Goal: Contribute content: Contribute content

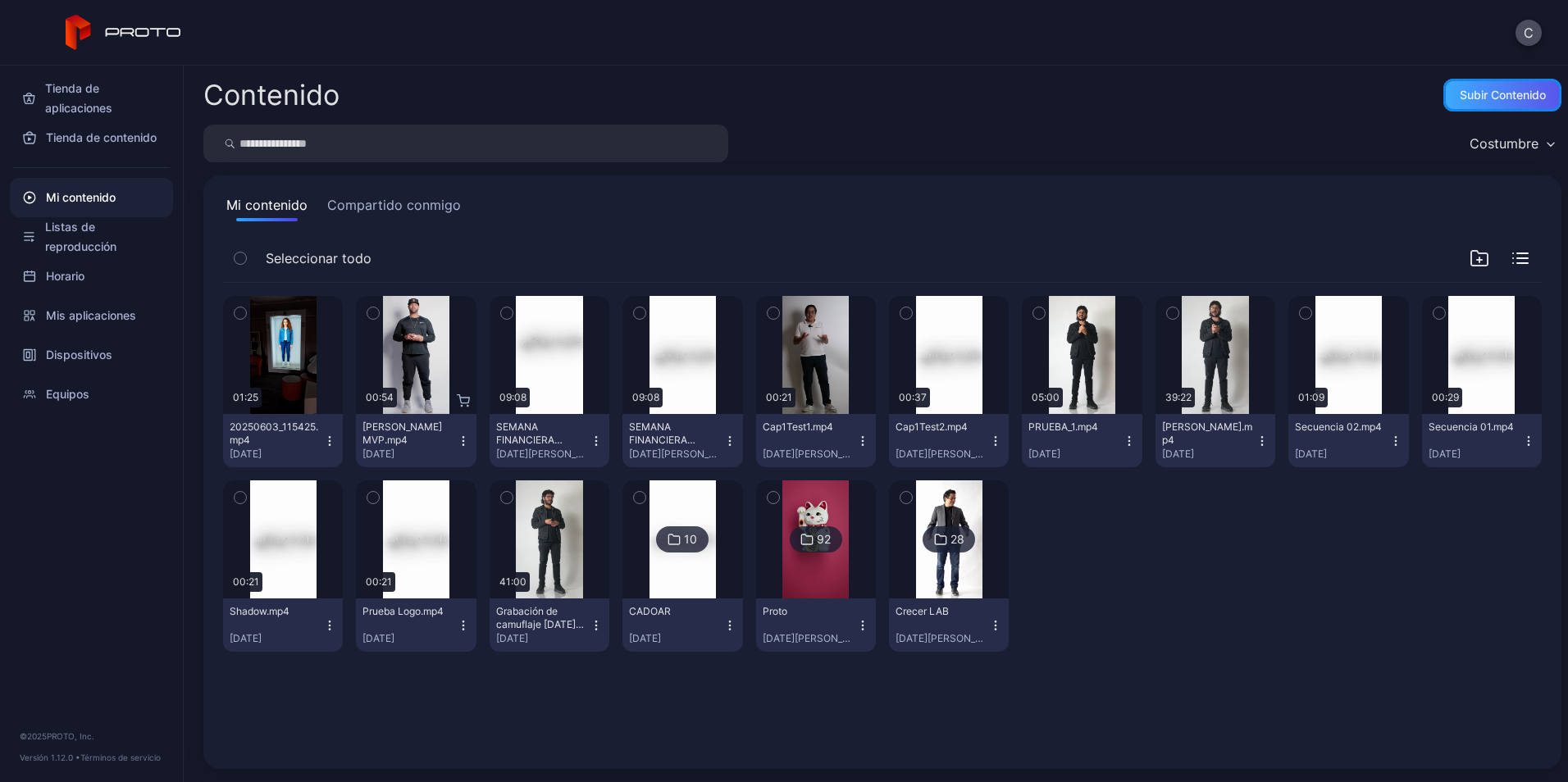
click at [1472, 98] on div "Subir contenido" at bounding box center [1502, 94] width 86 height 13
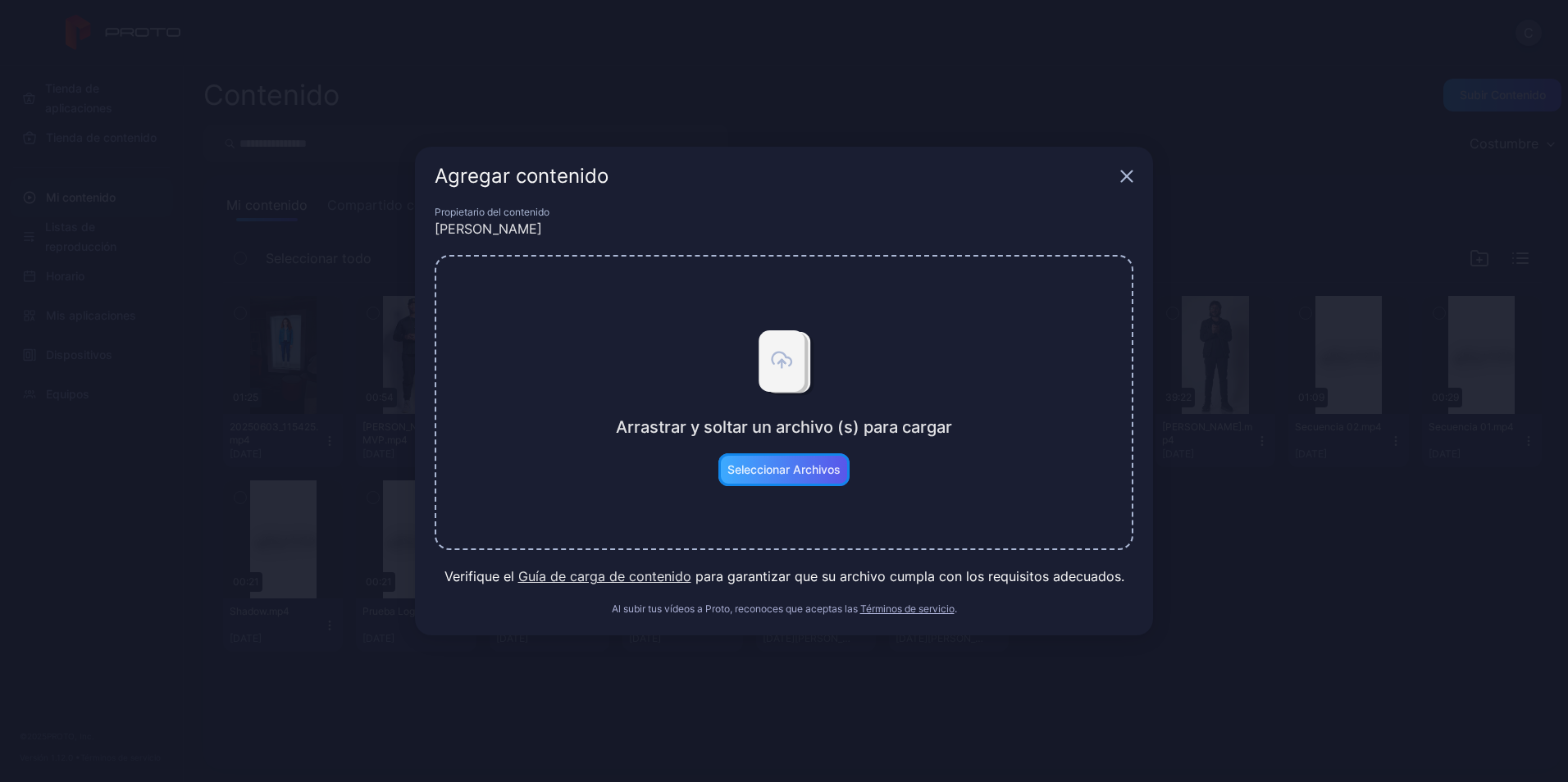
click at [767, 466] on div "Seleccionar archivos" at bounding box center [783, 469] width 113 height 13
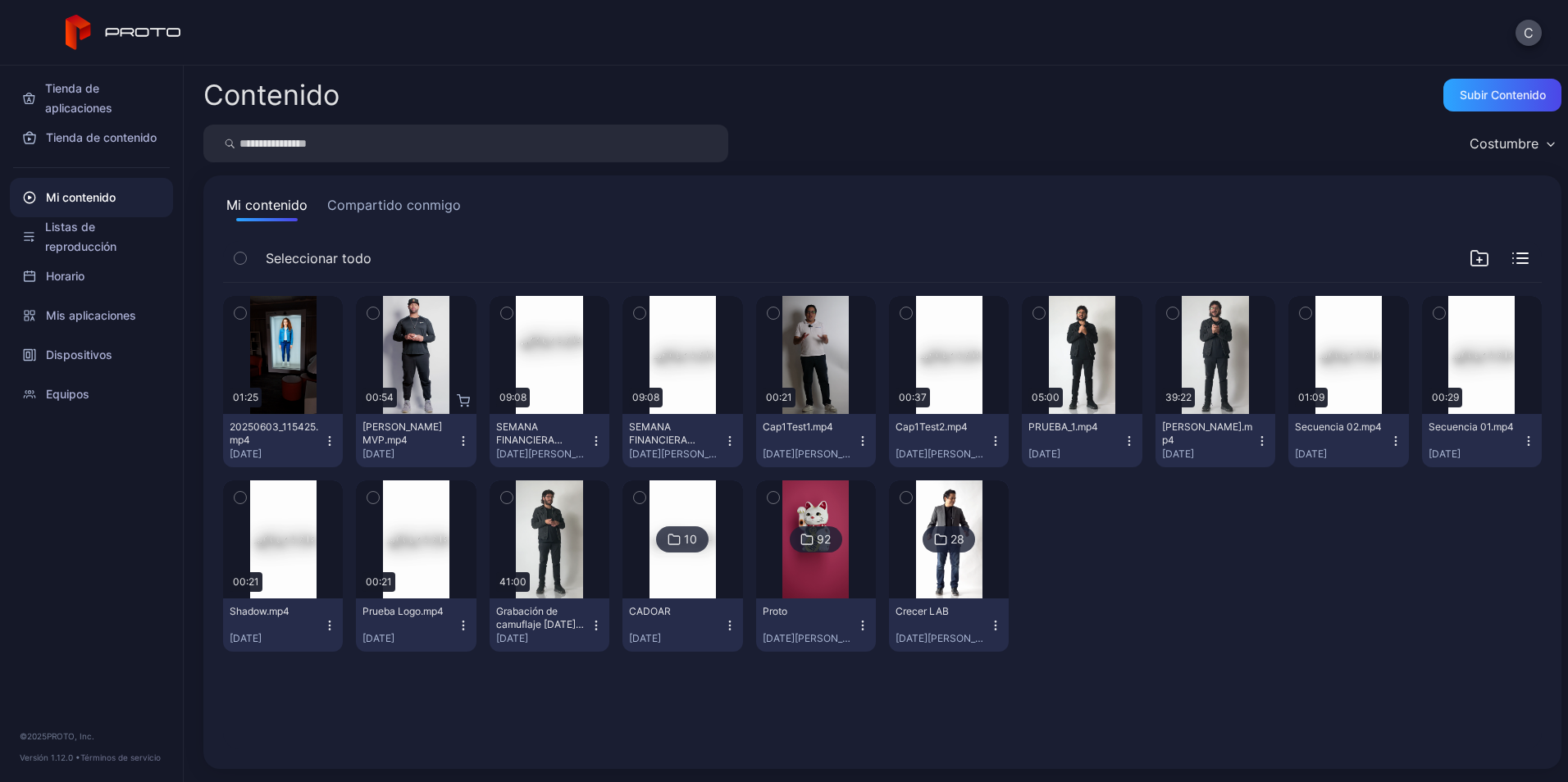
drag, startPoint x: 1120, startPoint y: 557, endPoint x: 1108, endPoint y: 600, distance: 44.6
click at [1108, 601] on div at bounding box center [1081, 566] width 120 height 172
click at [1513, 253] on icon "button" at bounding box center [1513, 253] width 0 height 0
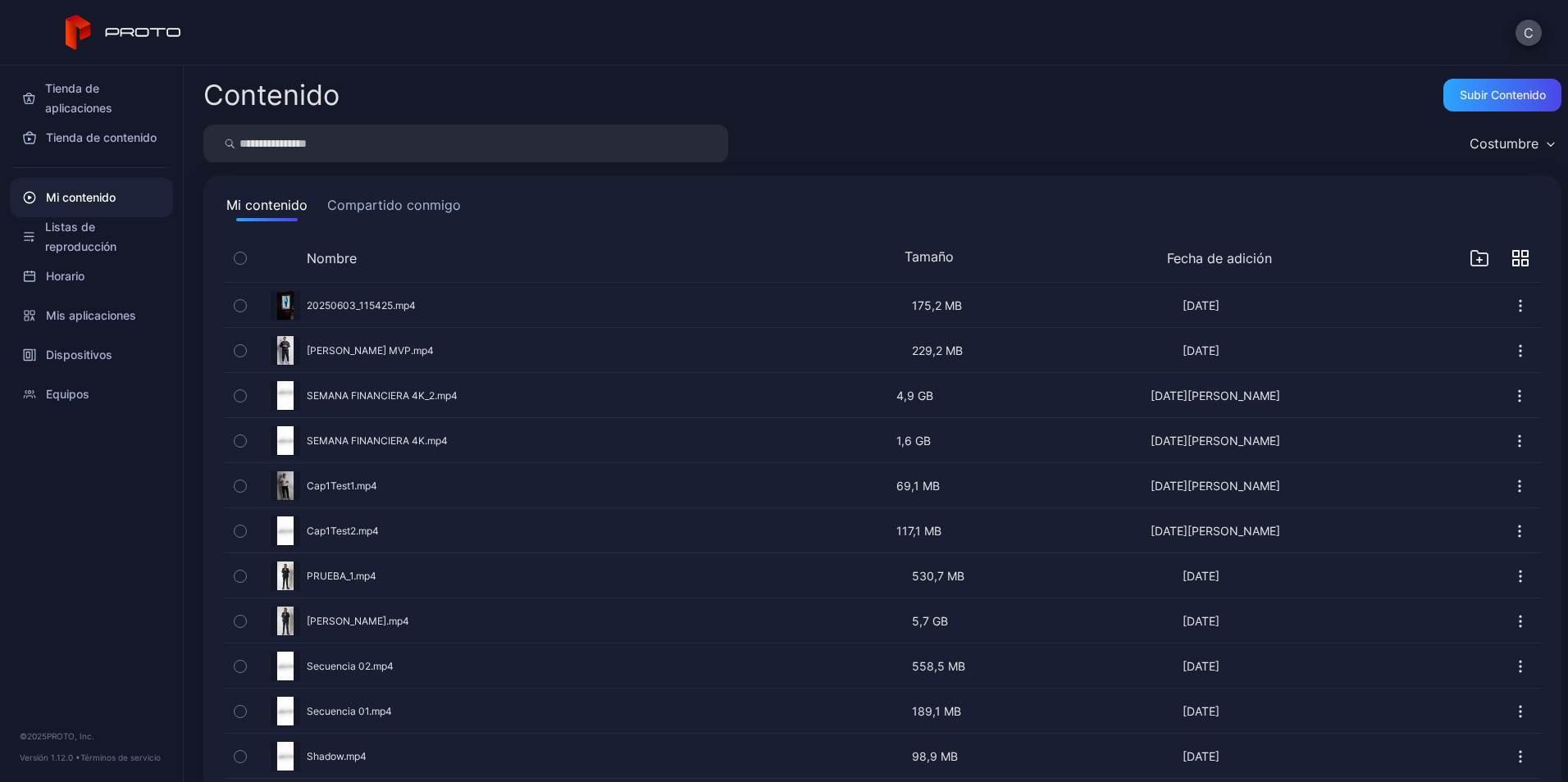
click at [1469, 257] on icon "button" at bounding box center [1479, 257] width 20 height 20
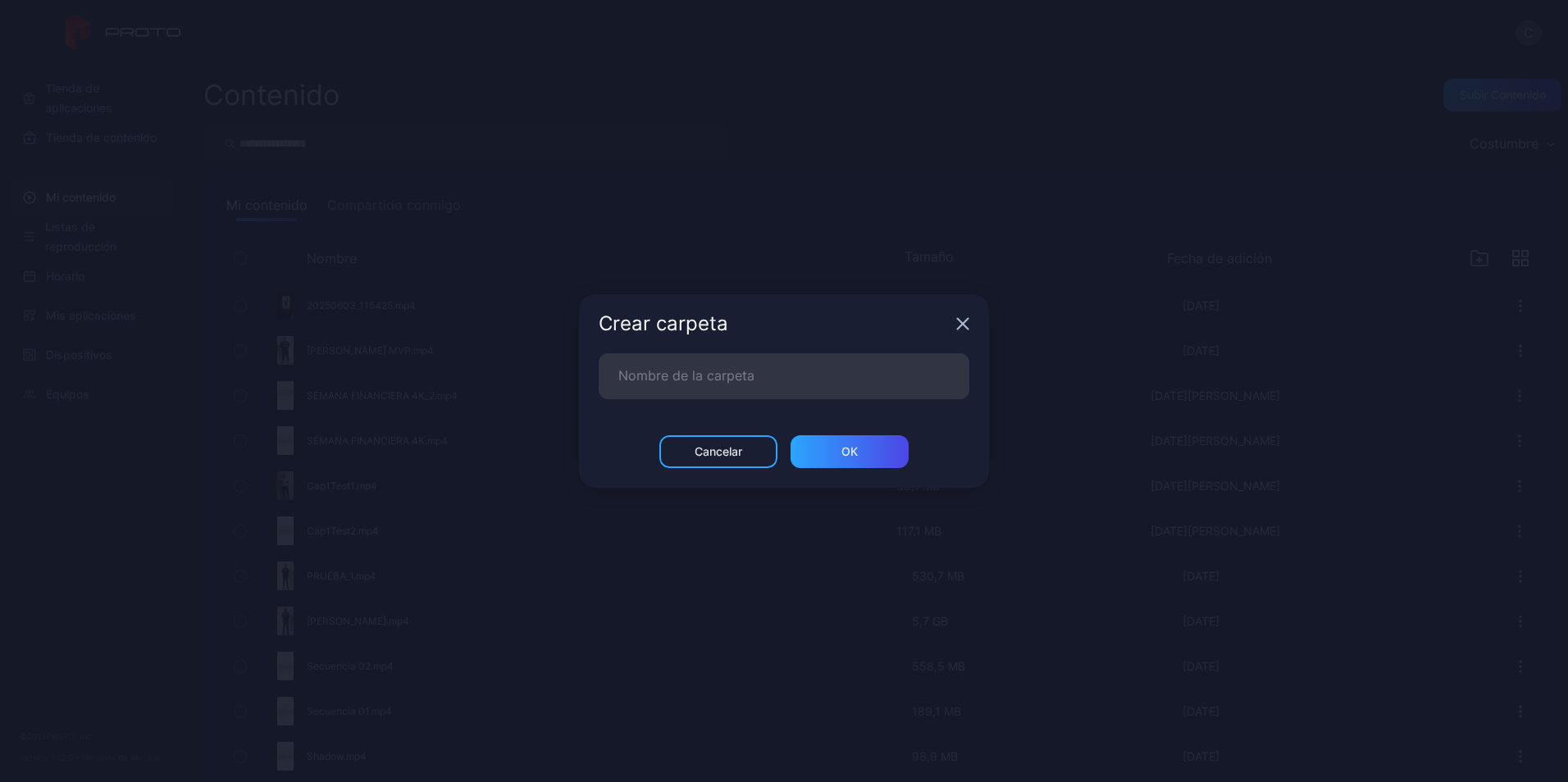
click at [957, 323] on icon "button" at bounding box center [962, 323] width 13 height 13
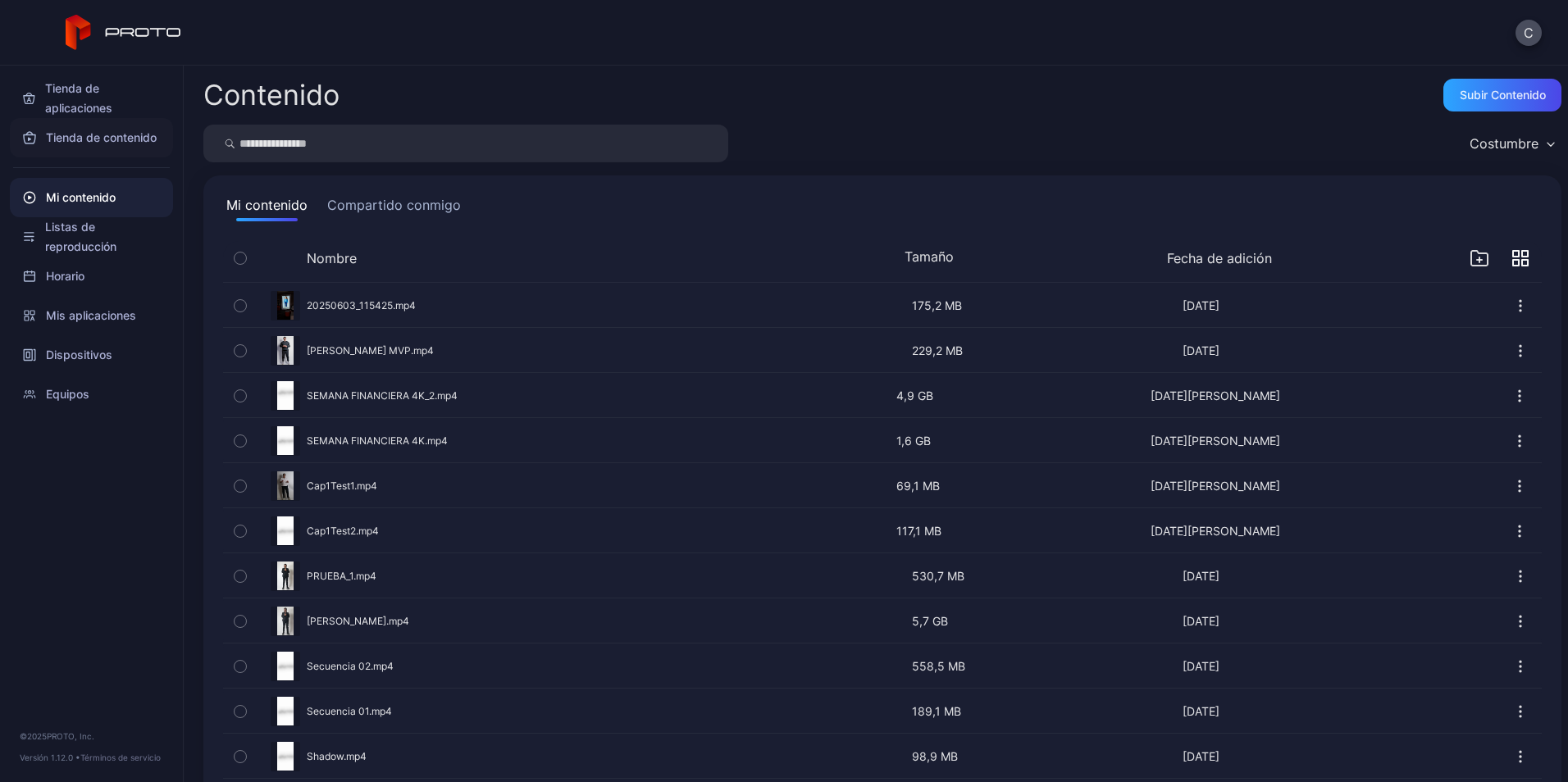
click at [120, 140] on font "Tienda de contenido" at bounding box center [101, 138] width 110 height 20
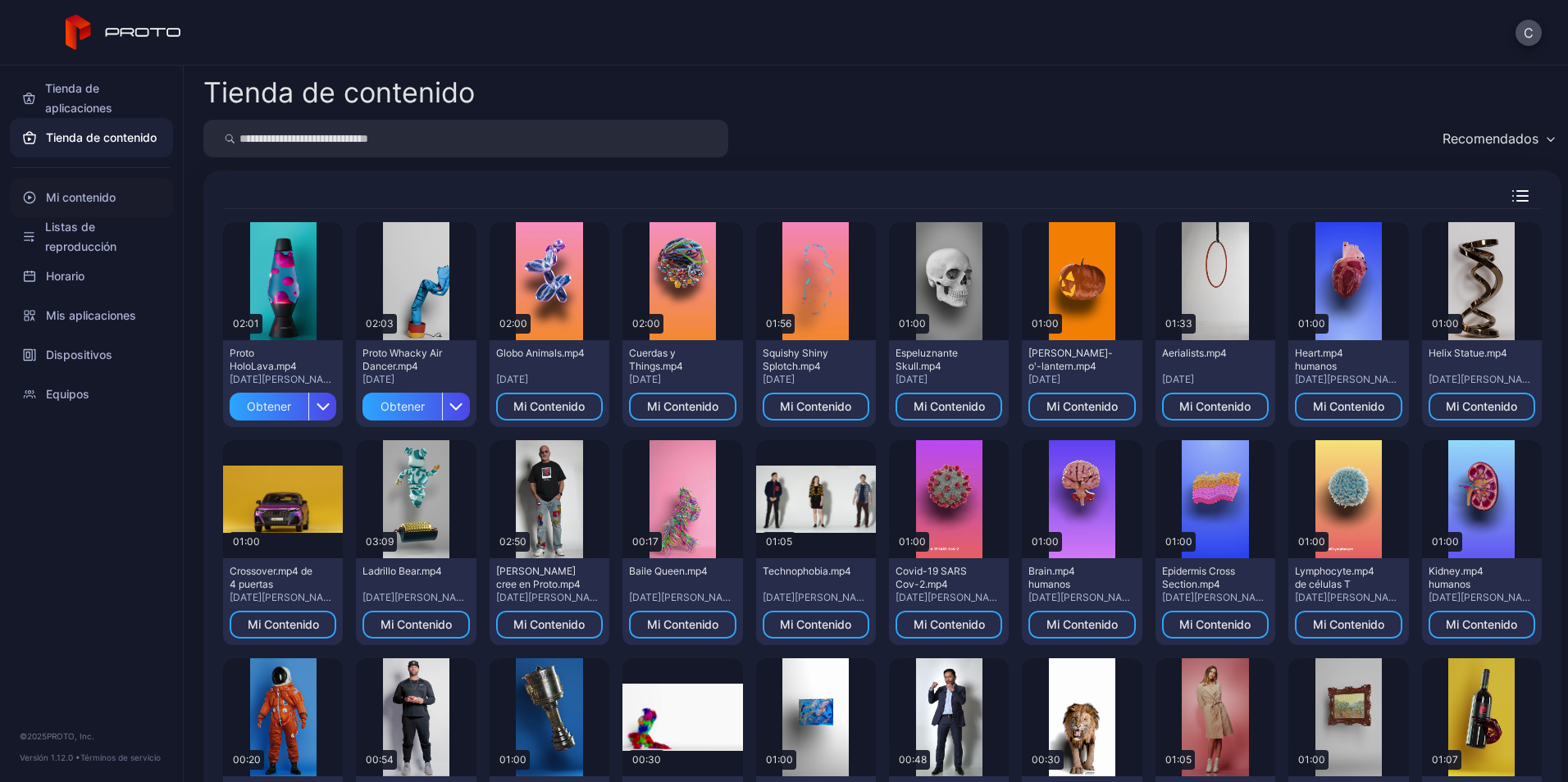
click at [97, 201] on font "Mi contenido" at bounding box center [81, 197] width 70 height 20
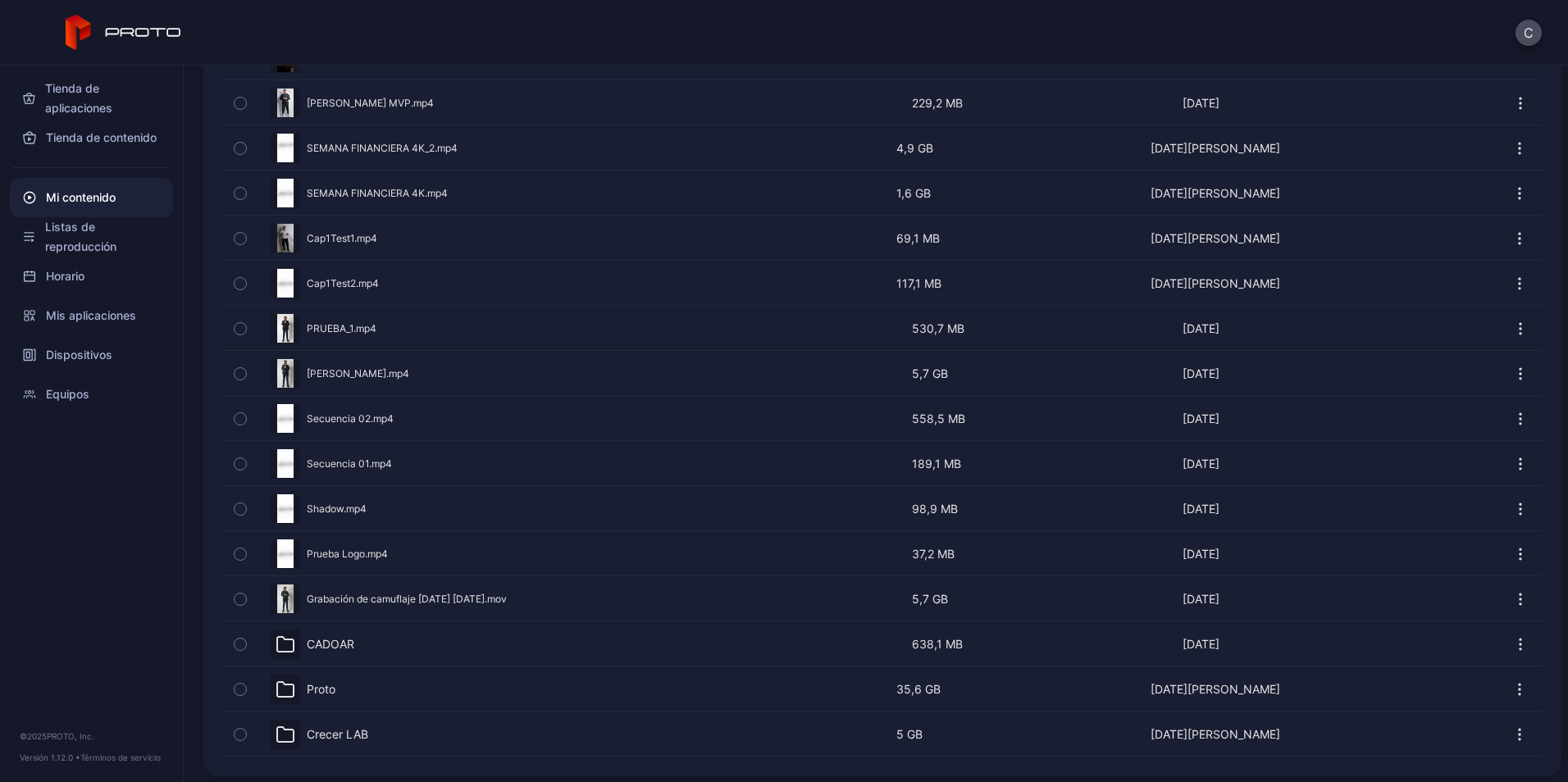
scroll to position [255, 0]
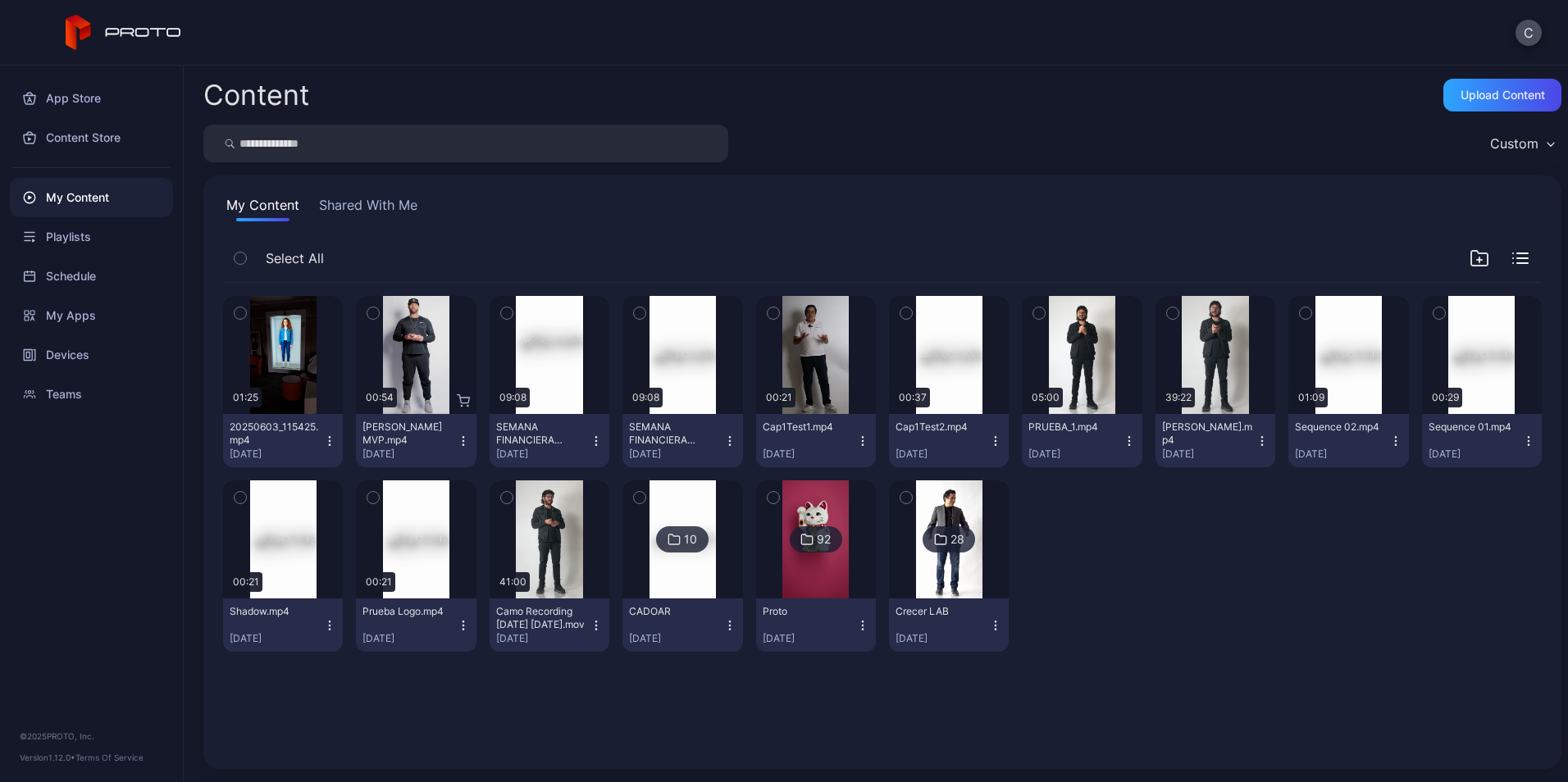
click at [87, 200] on div "My Content" at bounding box center [92, 197] width 163 height 39
click at [75, 358] on div "Devices" at bounding box center [92, 355] width 163 height 39
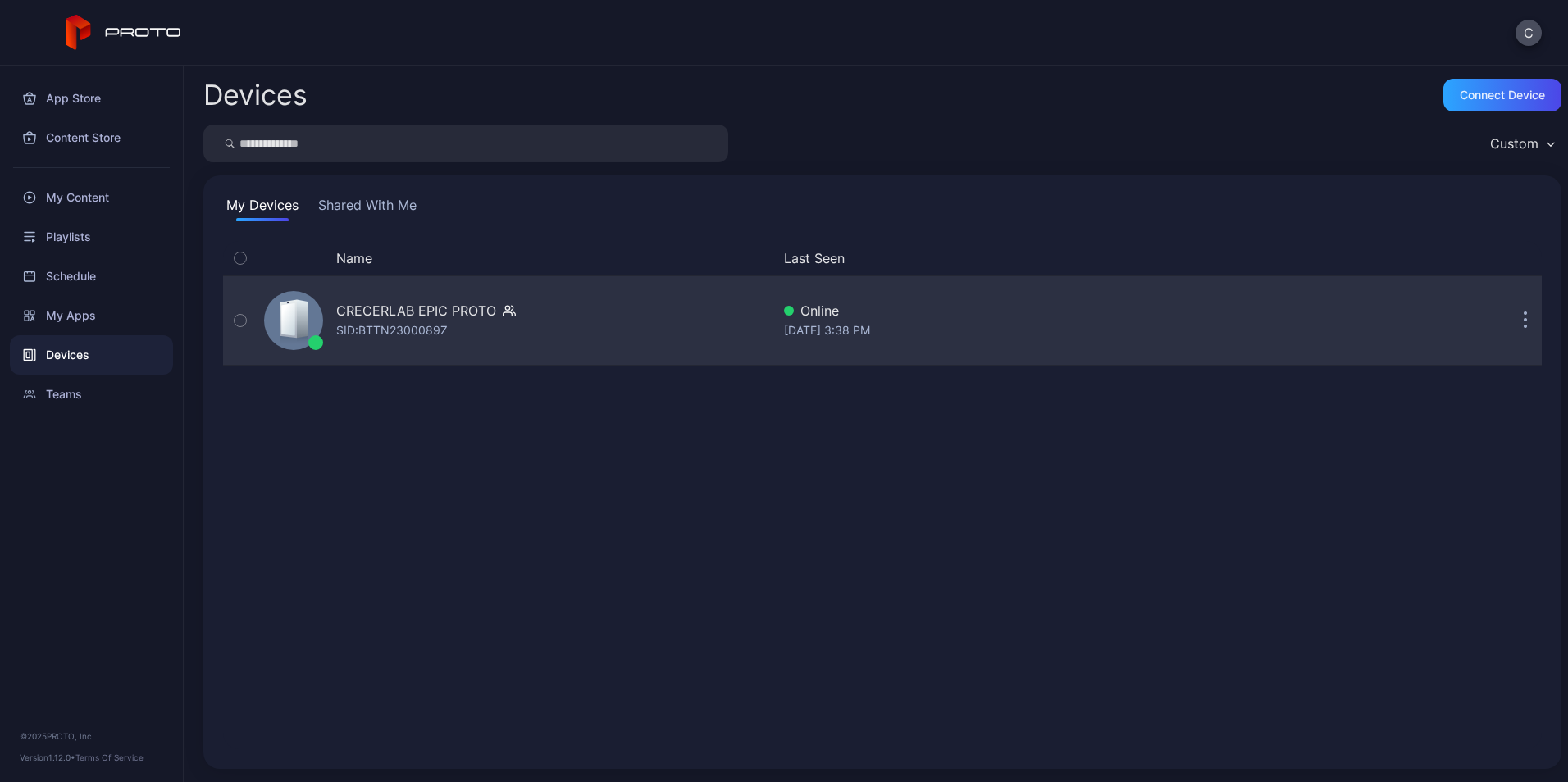
click at [401, 313] on div "CRECERLAB EPIC PROTO" at bounding box center [416, 310] width 160 height 20
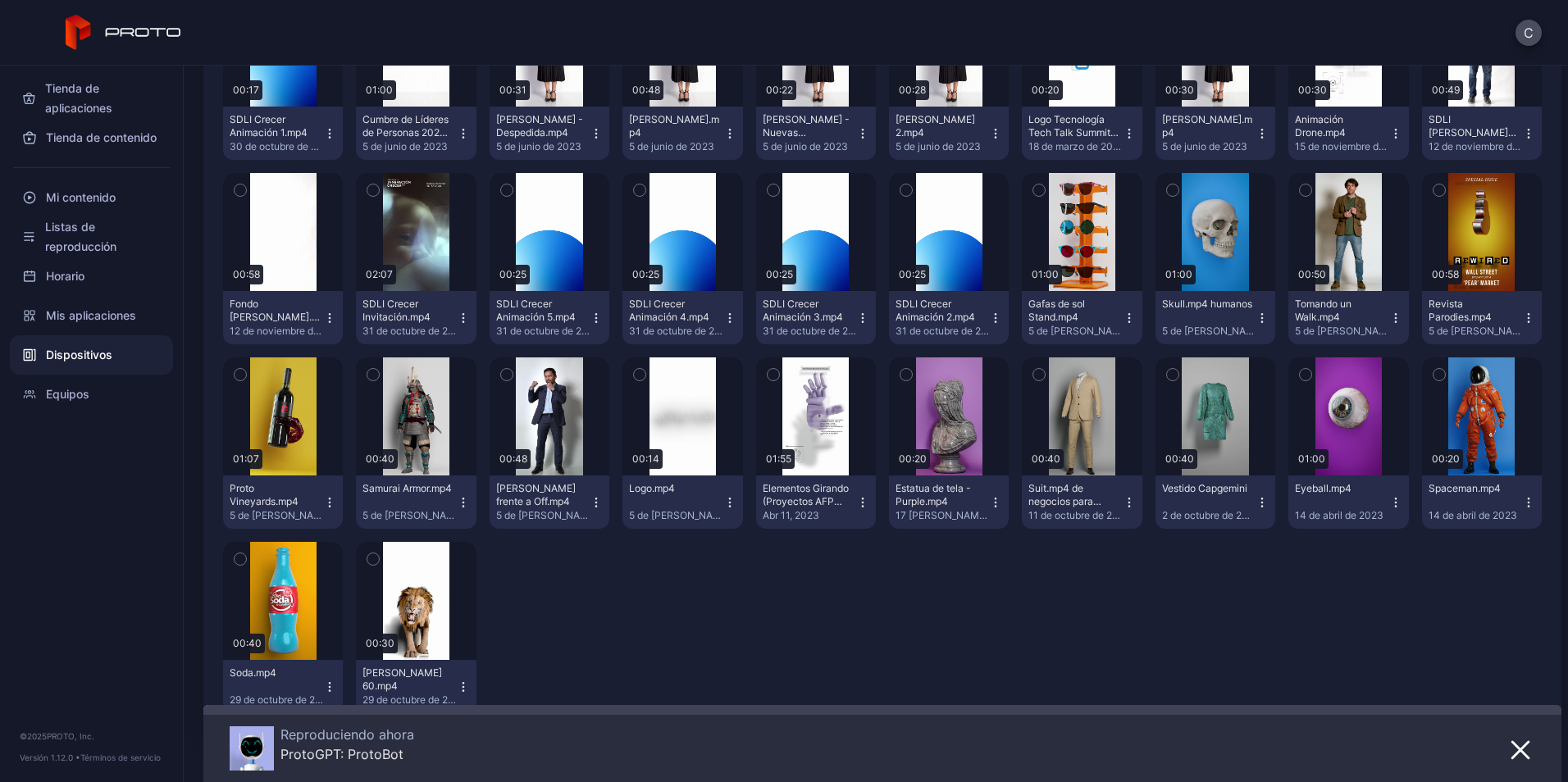
scroll to position [1398, 0]
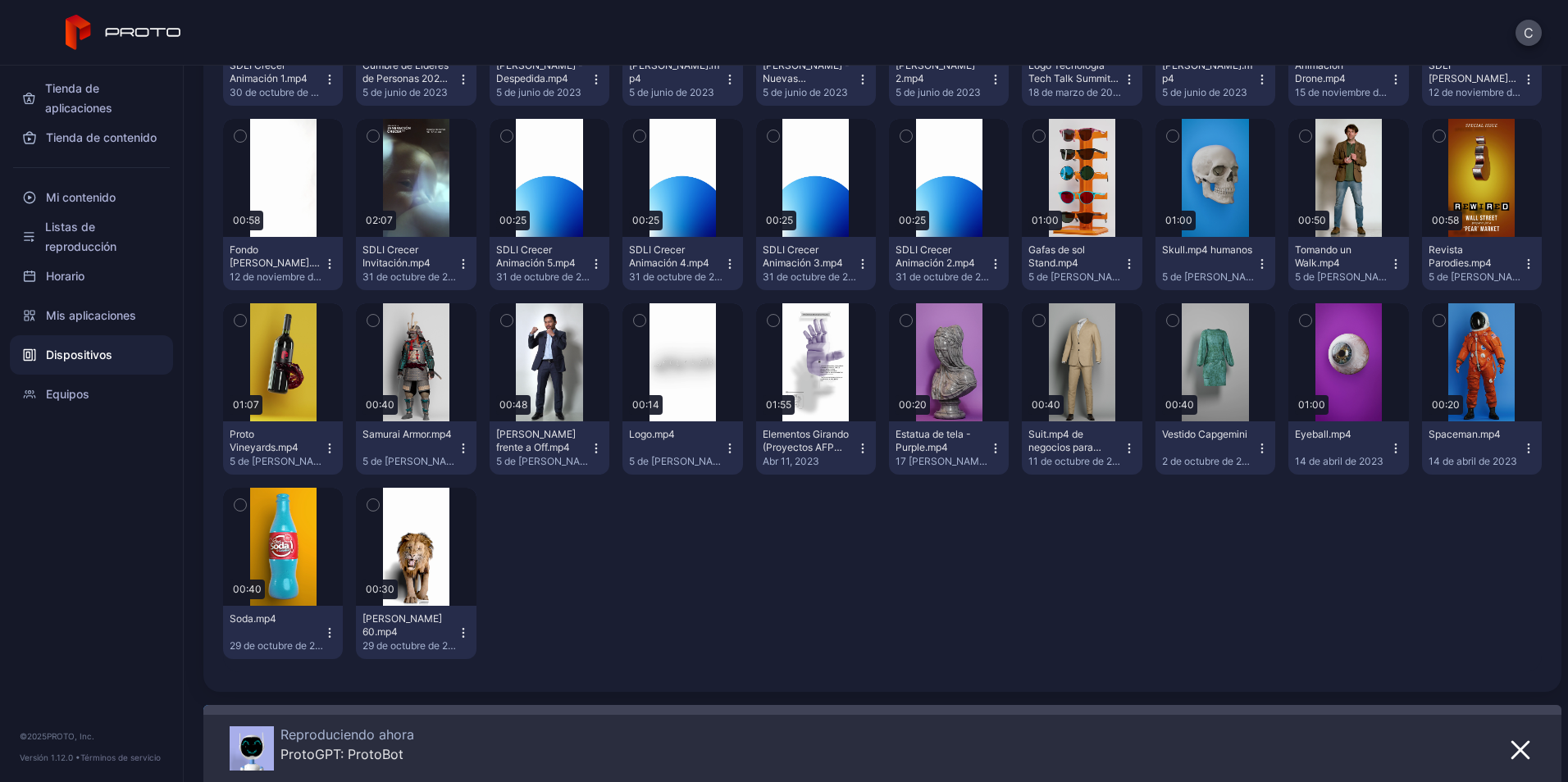
drag, startPoint x: 603, startPoint y: 588, endPoint x: 1151, endPoint y: 592, distance: 548.0
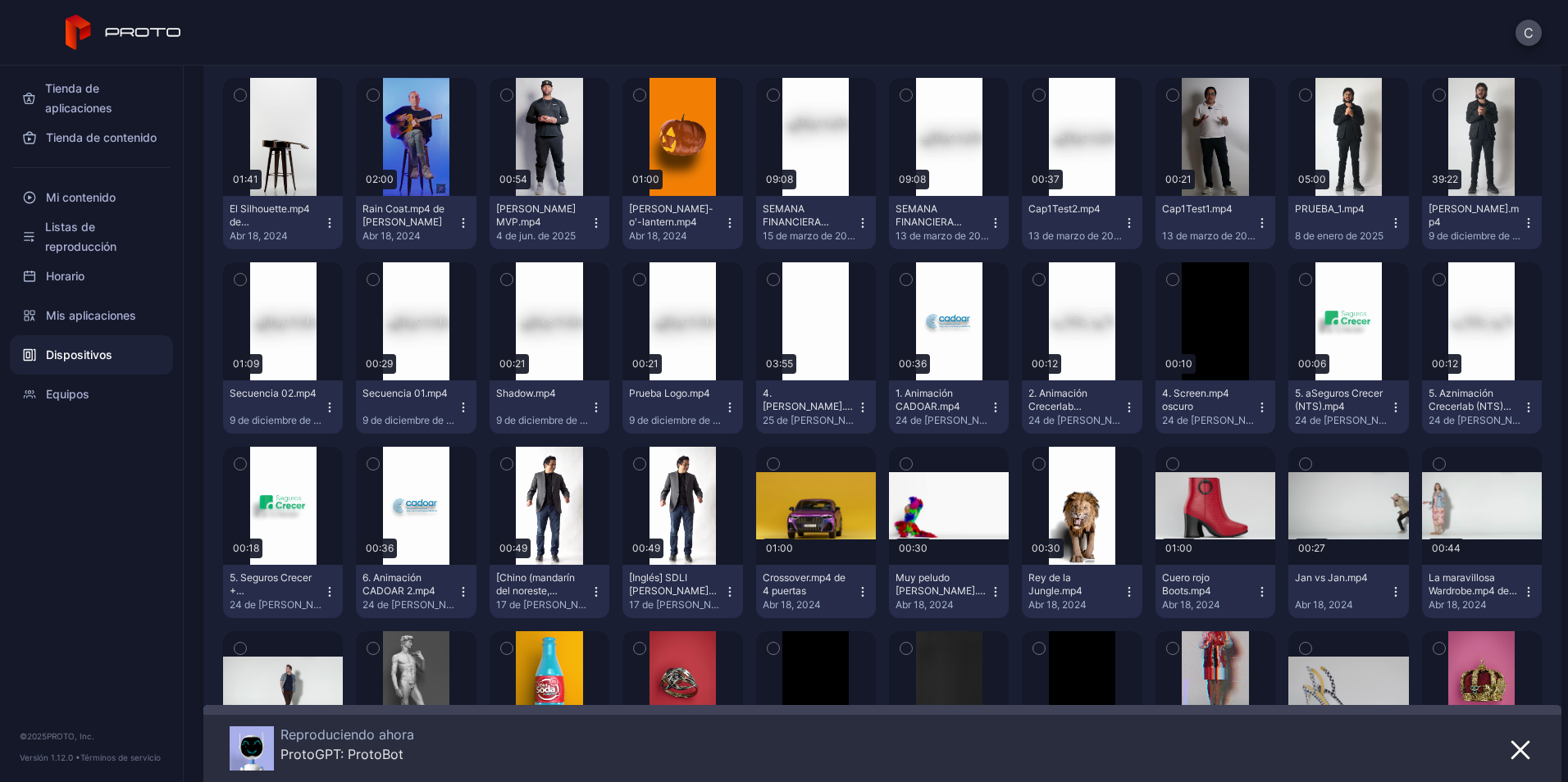
scroll to position [0, 0]
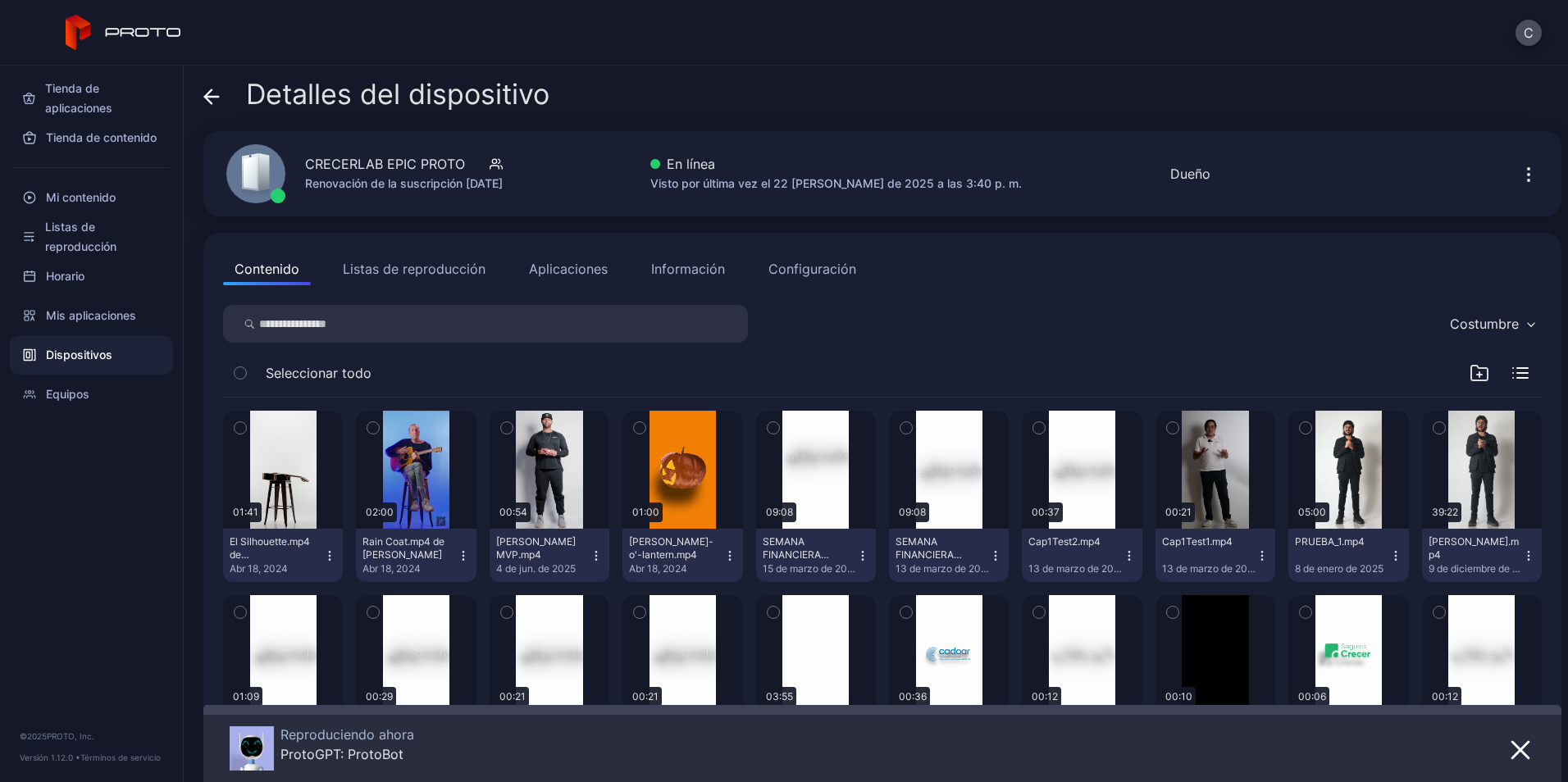
click at [1519, 171] on icon "button" at bounding box center [1528, 174] width 20 height 20
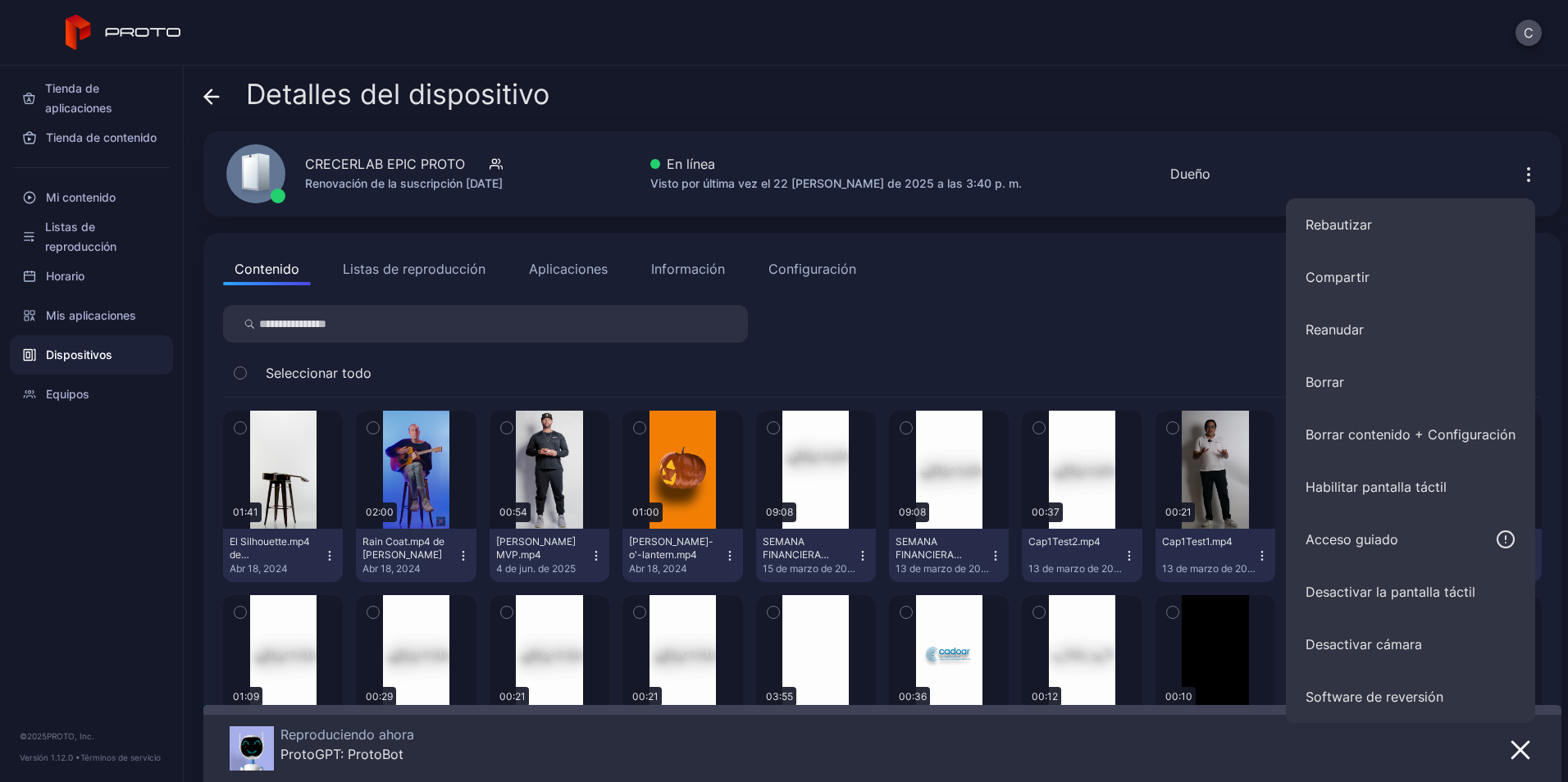
click at [1249, 100] on div "Detalles del dispositivo" at bounding box center [882, 98] width 1358 height 39
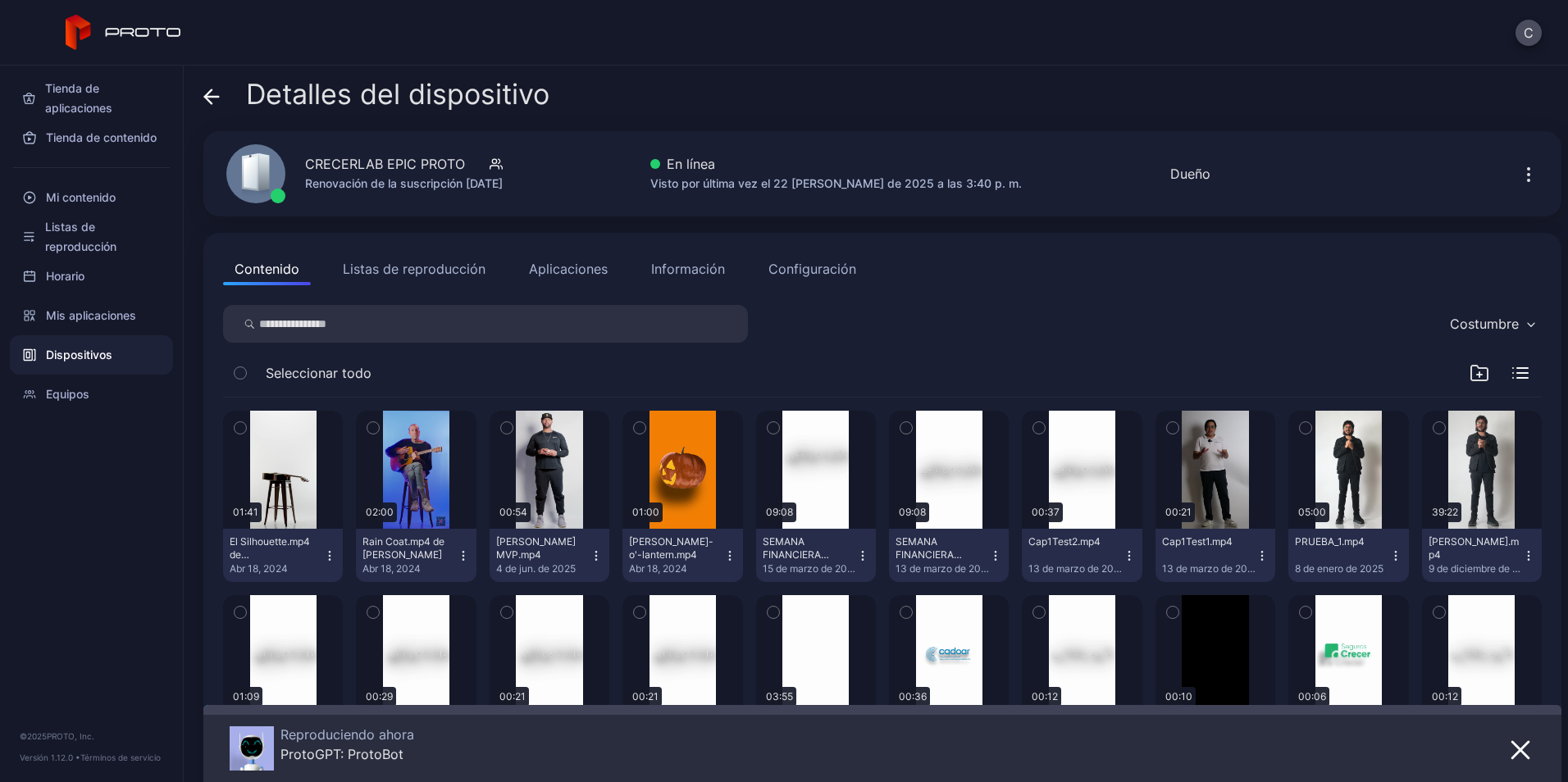
click at [1512, 371] on icon "button" at bounding box center [1520, 373] width 16 height 12
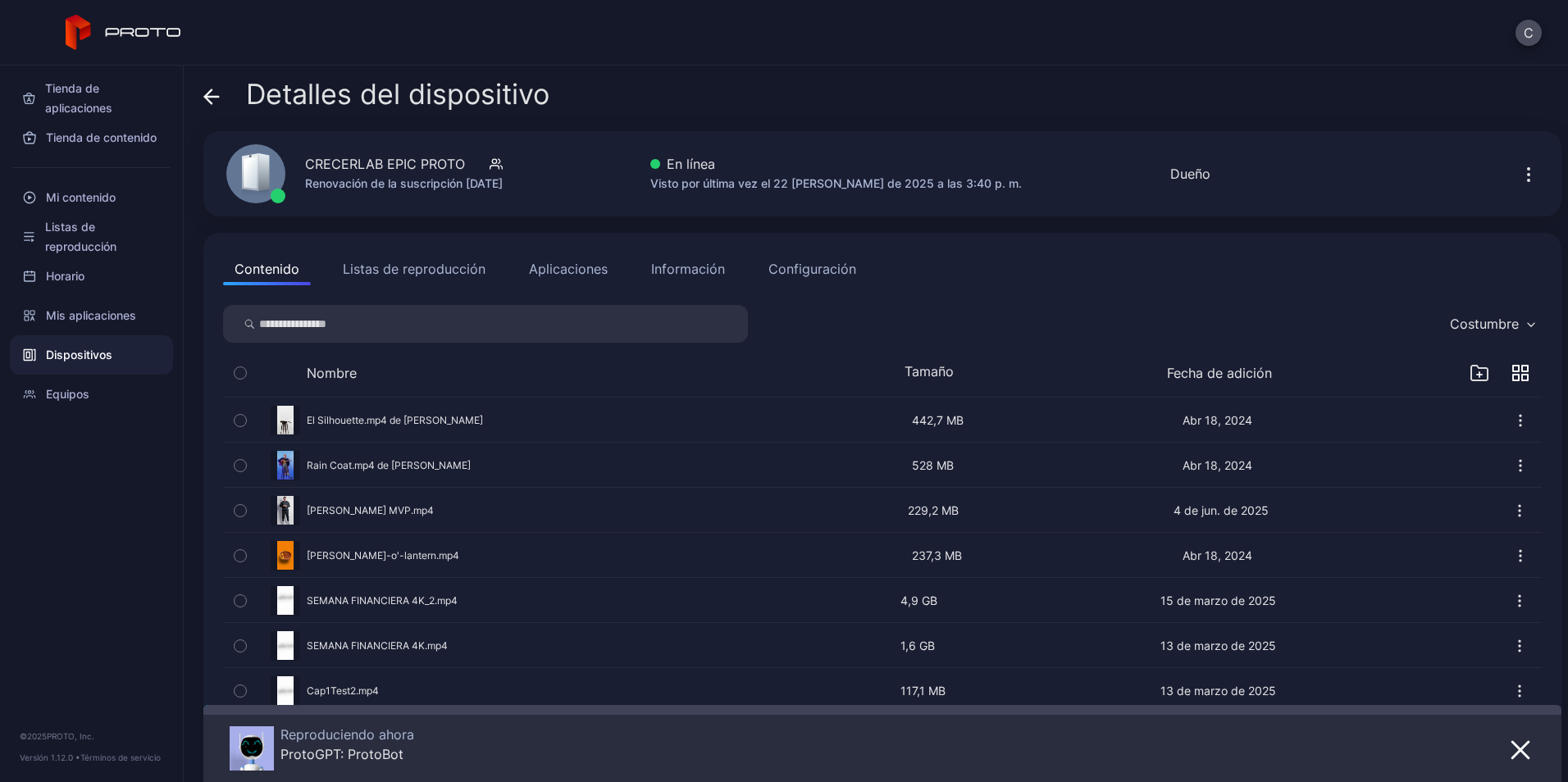
click at [1522, 371] on icon "button" at bounding box center [1525, 368] width 6 height 6
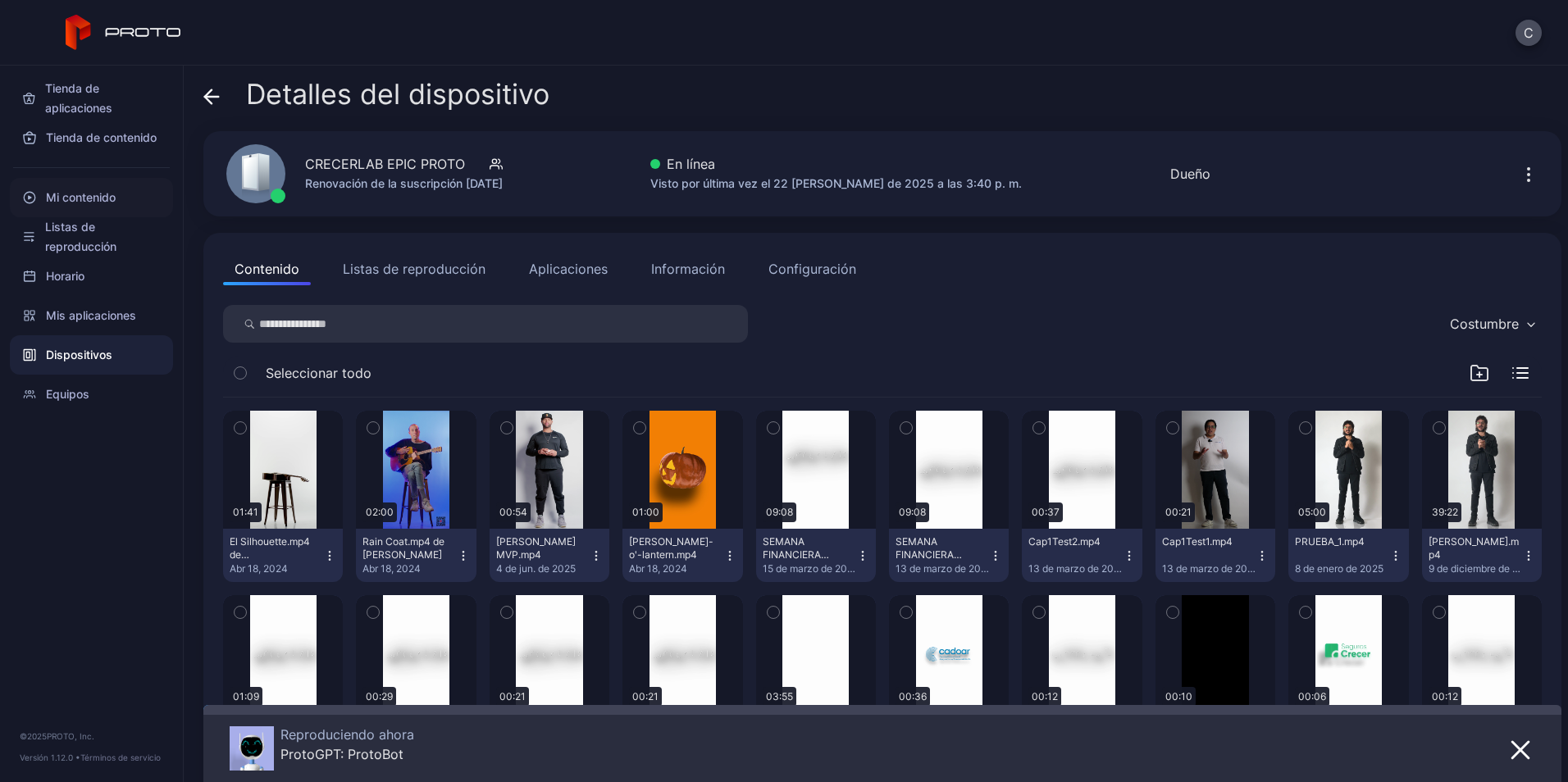
click at [102, 199] on font "Mi contenido" at bounding box center [81, 197] width 70 height 20
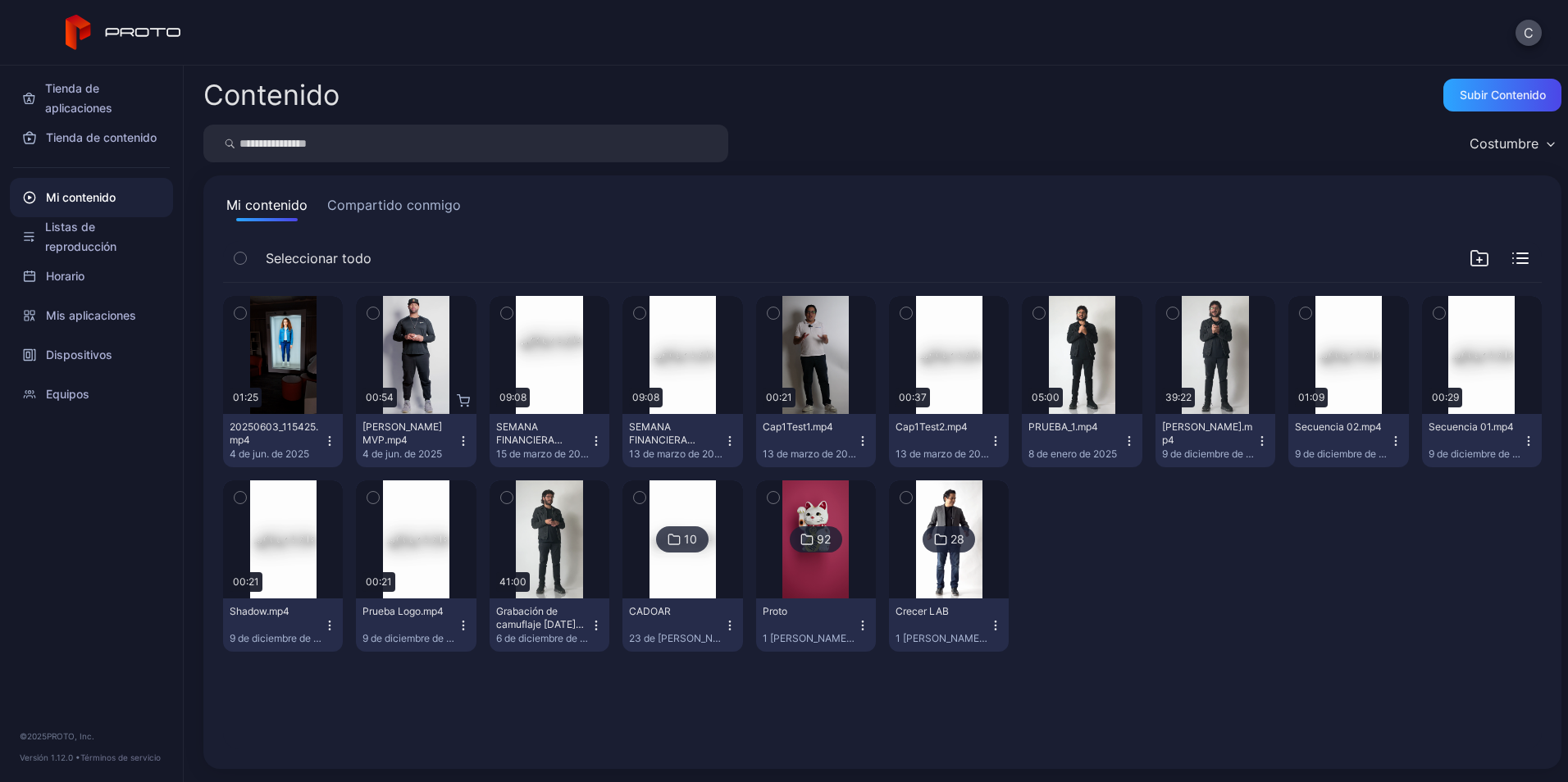
click at [1221, 558] on div "Preview 01:25 20250603_115425.mp4 4 de jun. de 2025 Preview 00:54 Albert Pujols…" at bounding box center [883, 474] width 1318 height 382
click at [1493, 97] on div "Subir contenido" at bounding box center [1502, 94] width 86 height 13
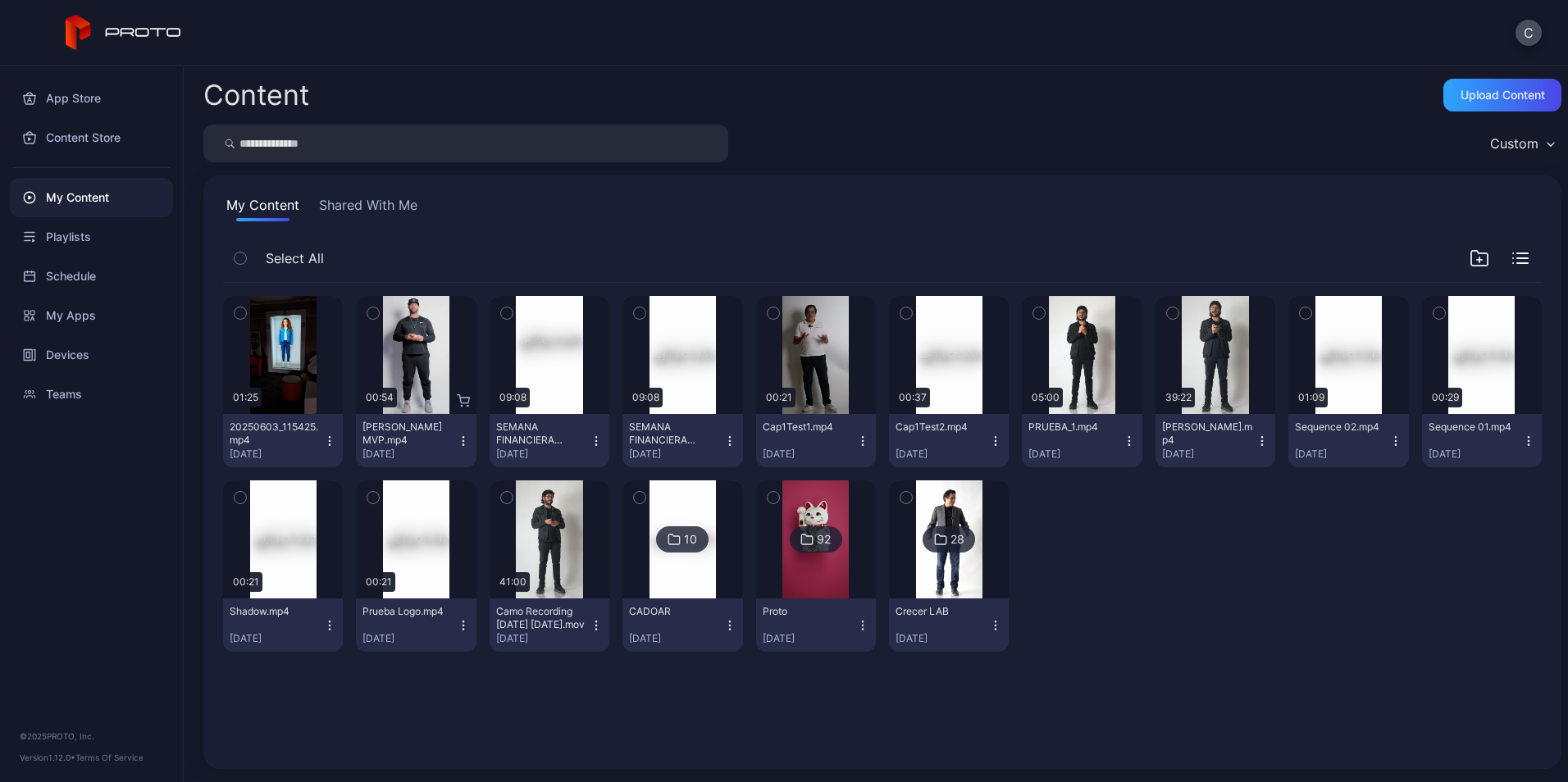
click at [347, 204] on button "Shared With Me" at bounding box center [369, 208] width 105 height 26
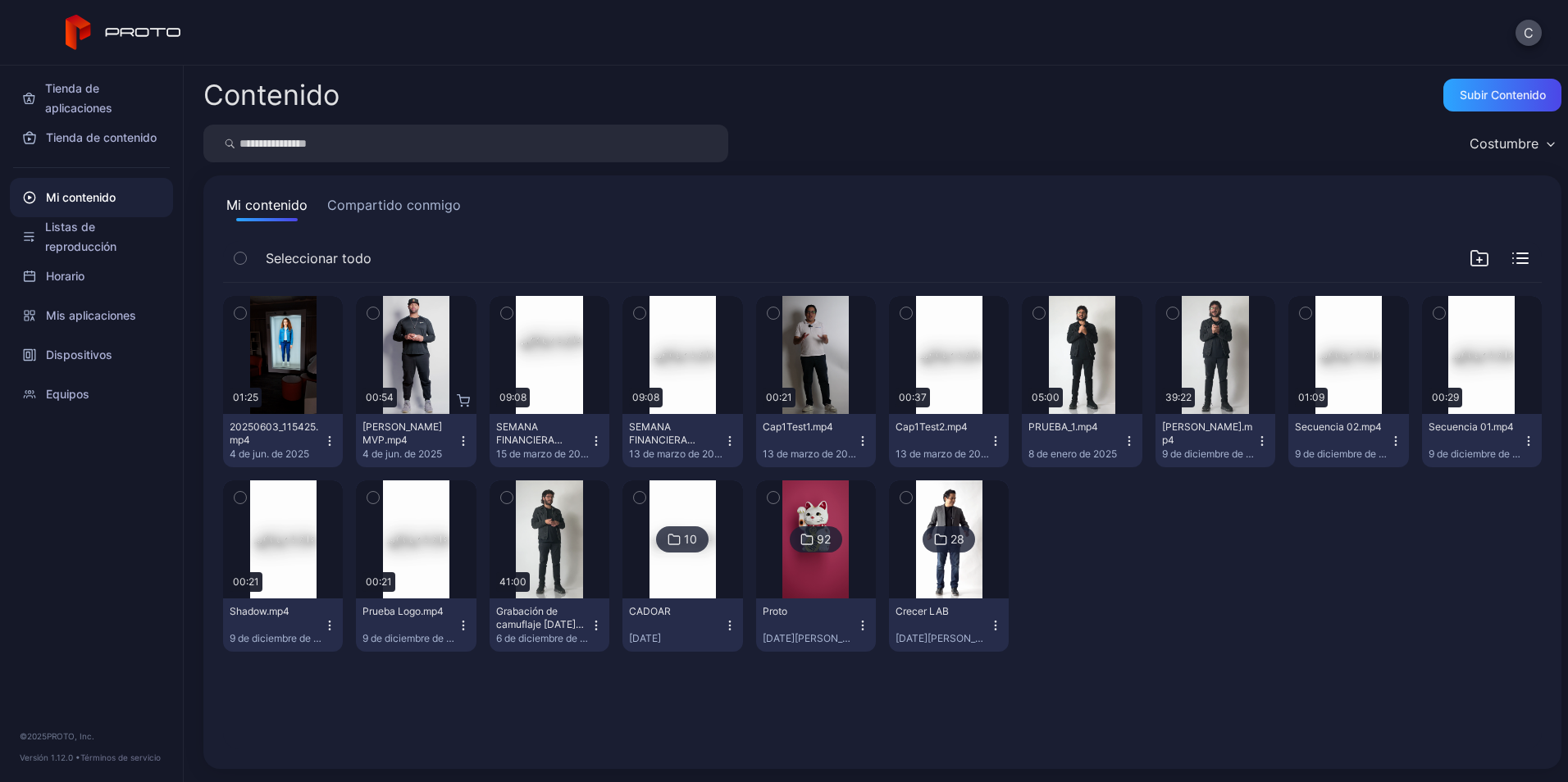
click at [1318, 459] on div "9 de diciembre de 2024" at bounding box center [1341, 453] width 93 height 13
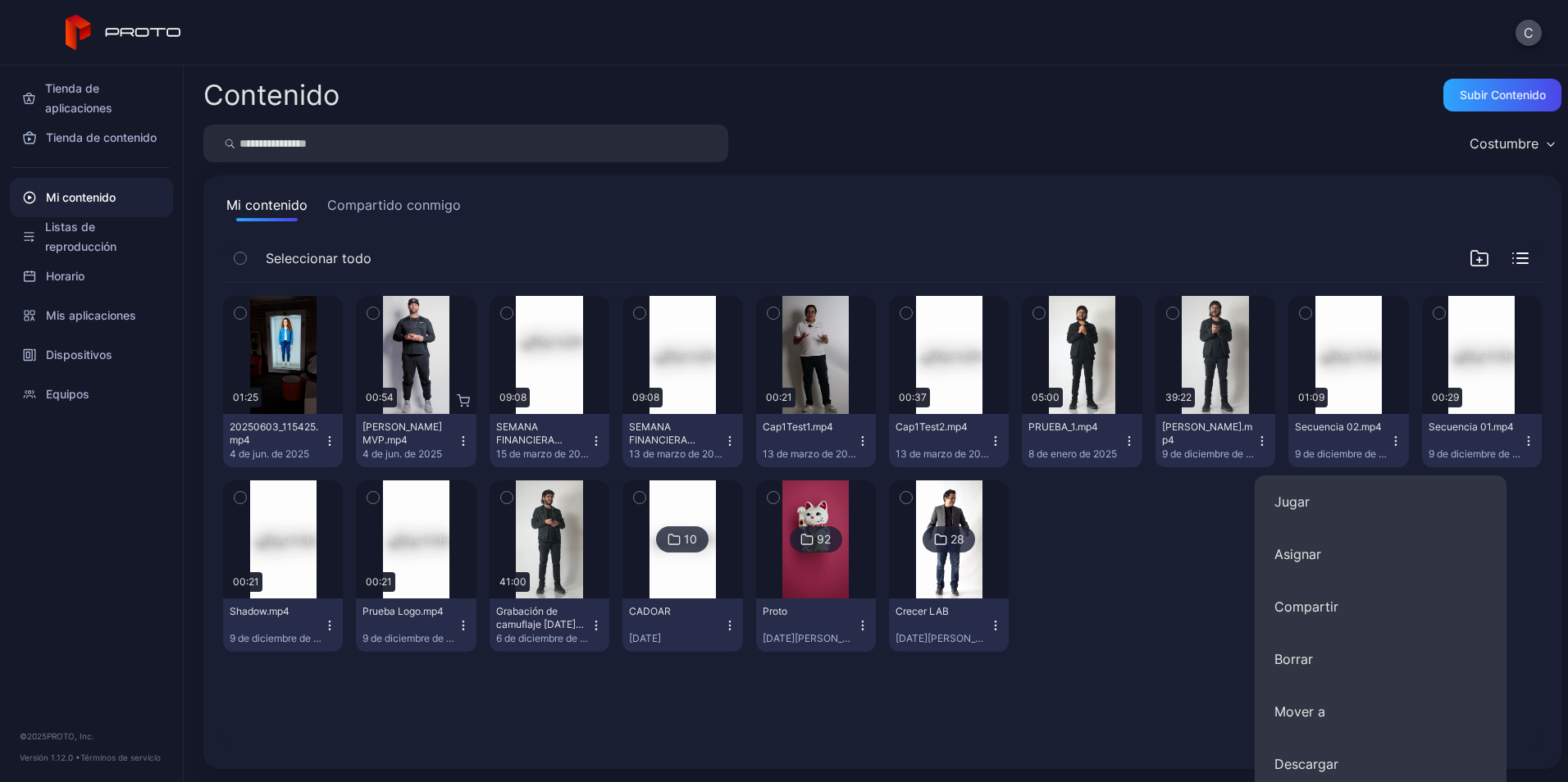
click at [1170, 571] on div "Preview 01:25 20250603_115425.mp4 [DATE] Preview 00:54 [PERSON_NAME] MVP.mp4 [D…" at bounding box center [883, 474] width 1318 height 382
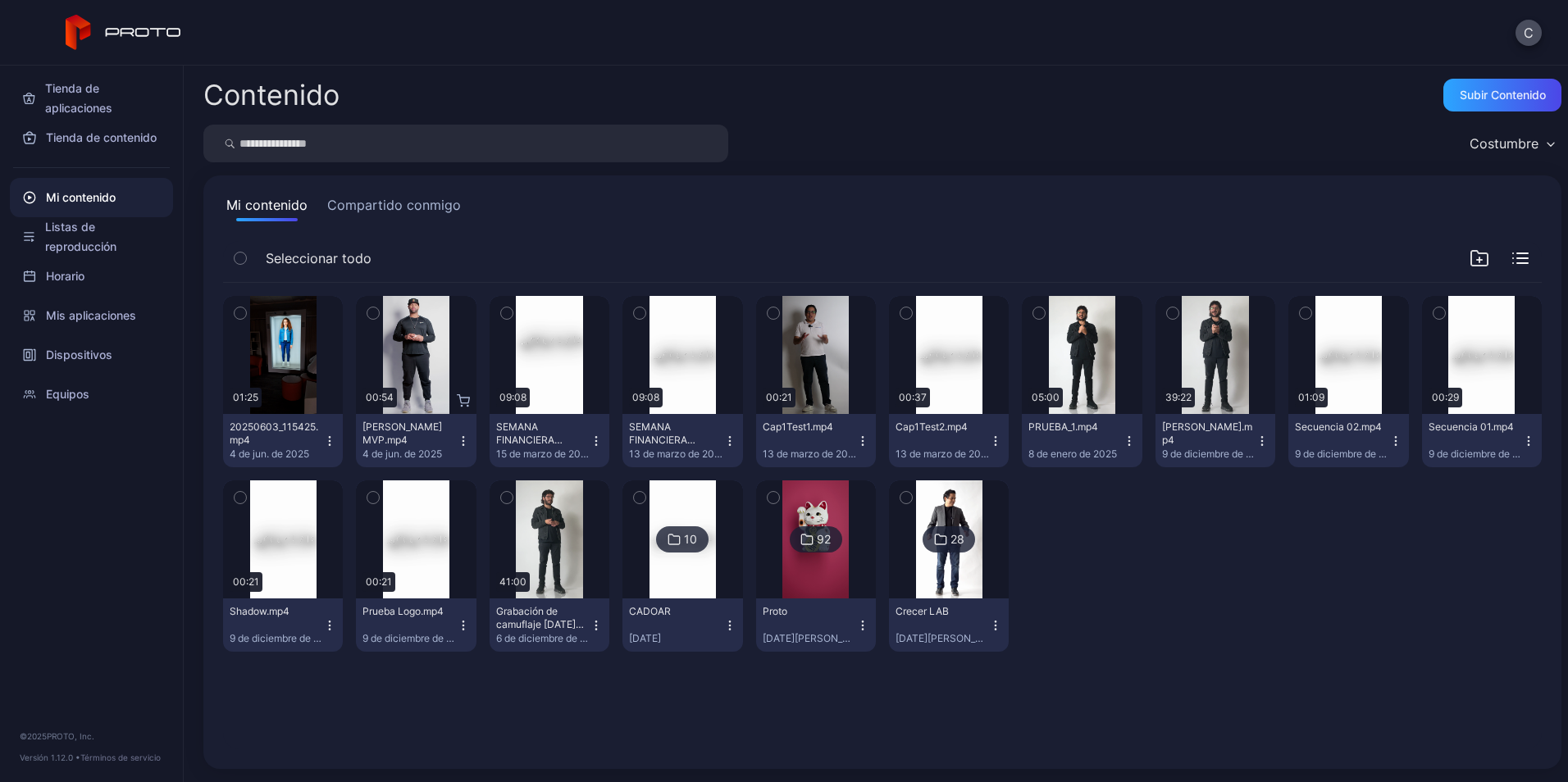
drag, startPoint x: 1242, startPoint y: 579, endPoint x: 1260, endPoint y: 702, distance: 124.3
click at [1260, 702] on div "Preview 01:25 20250603_115425.mp4 4 de jun. de 2025 Preview 00:54 Albert Pujols…" at bounding box center [882, 516] width 1345 height 492
click at [427, 206] on button "Compartido conmigo" at bounding box center [393, 208] width 140 height 26
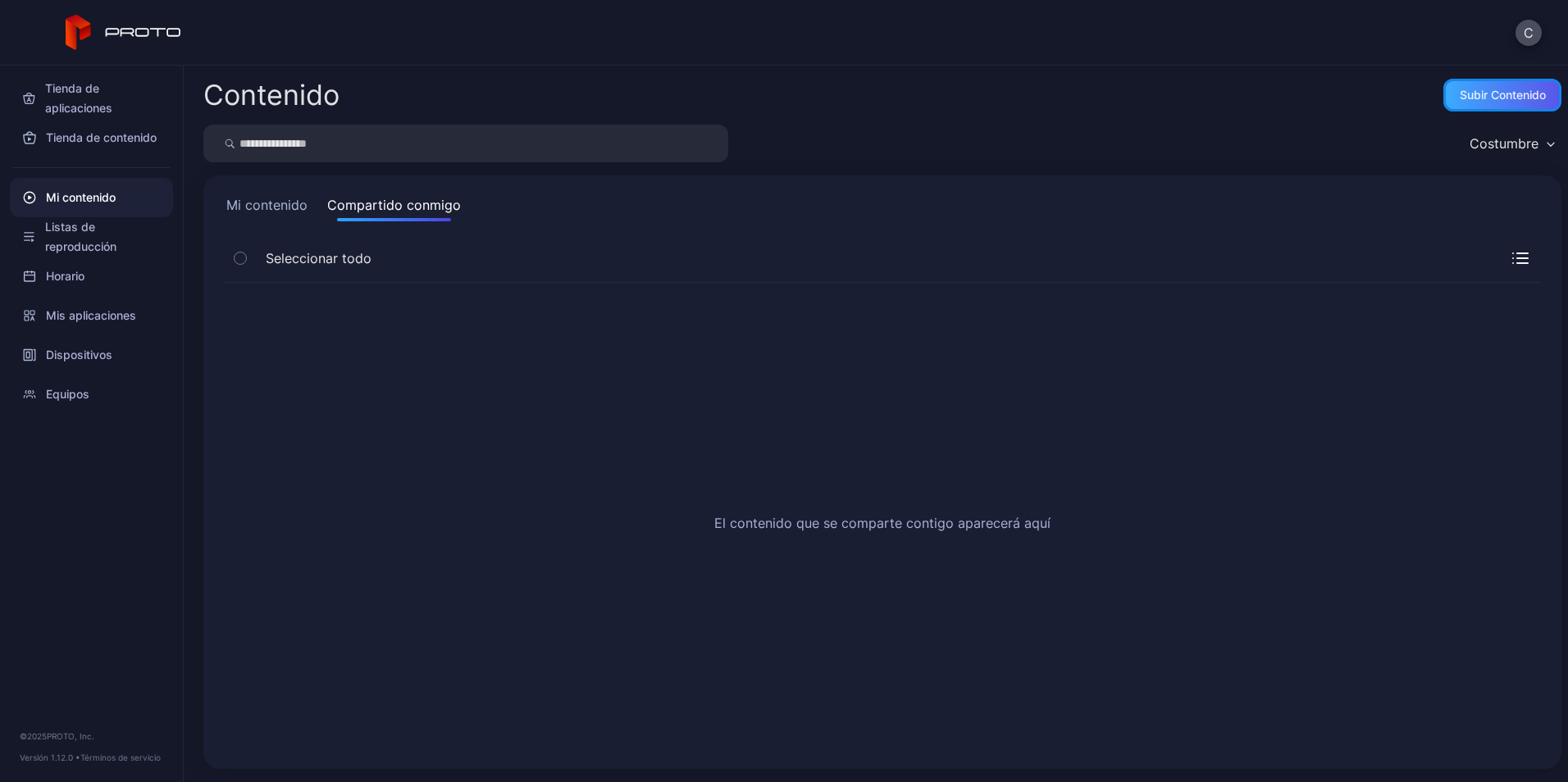
click at [1475, 94] on div "Subir contenido" at bounding box center [1502, 94] width 86 height 13
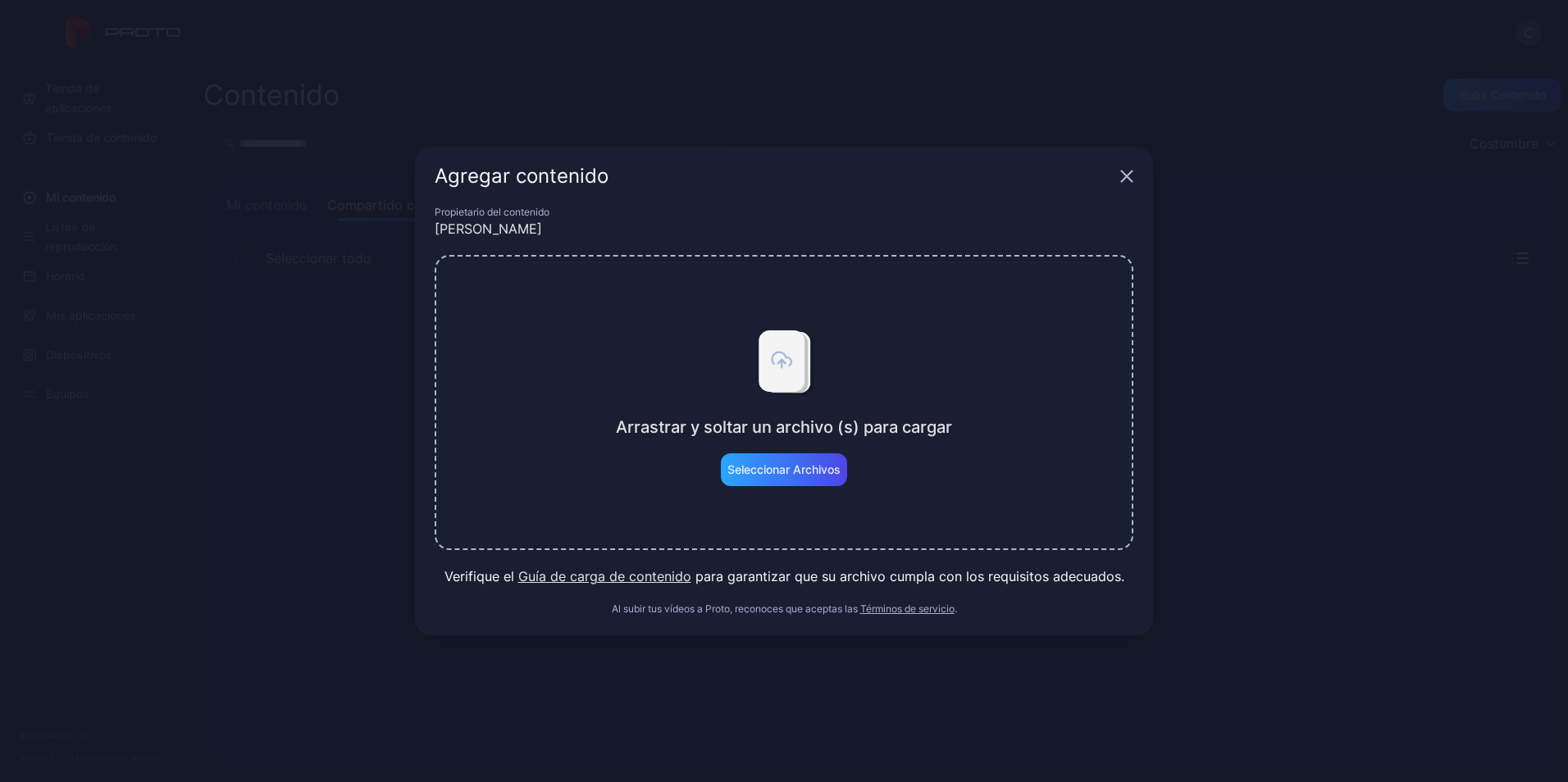
click at [677, 582] on button "Guía de carga de contenido" at bounding box center [605, 576] width 173 height 20
